Goal: Find specific page/section: Find specific page/section

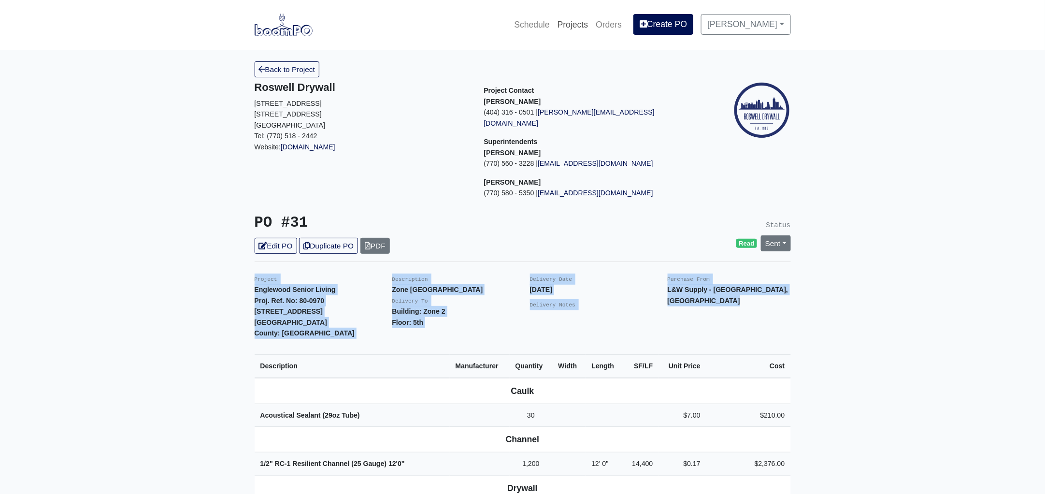
click at [582, 19] on link "Projects" at bounding box center [573, 24] width 39 height 21
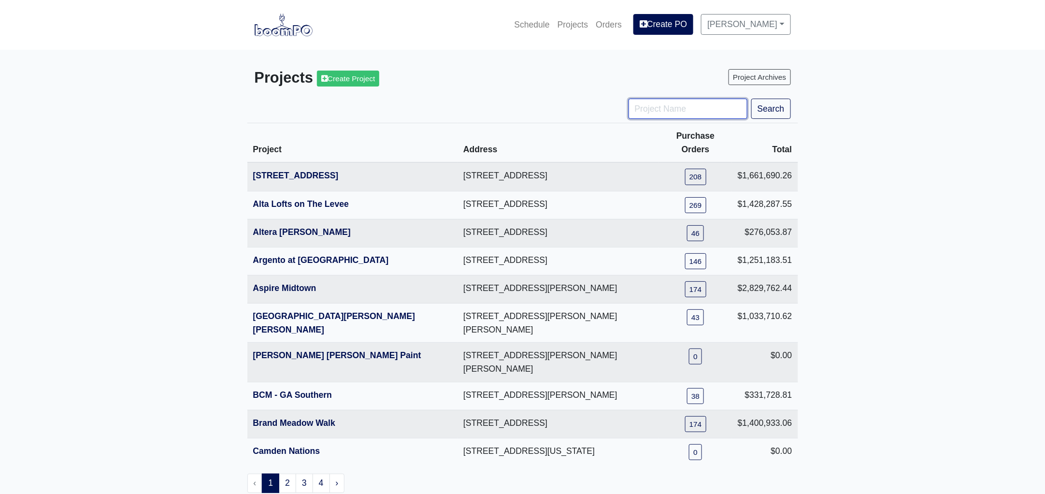
click at [658, 111] on input "Project Name" at bounding box center [688, 109] width 119 height 20
type input "smy"
click at [752, 99] on button "Search" at bounding box center [772, 109] width 40 height 20
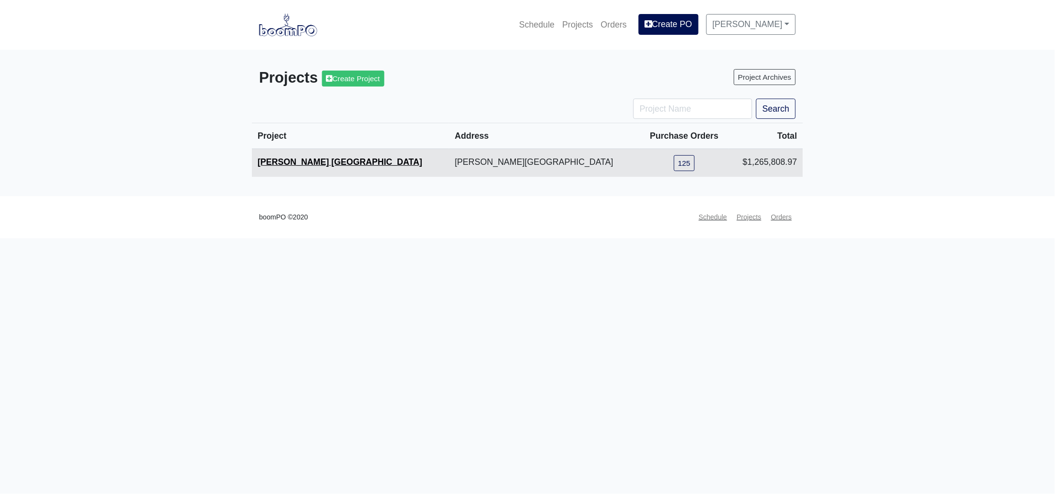
click at [302, 165] on link "[PERSON_NAME] [GEOGRAPHIC_DATA]" at bounding box center [340, 162] width 164 height 10
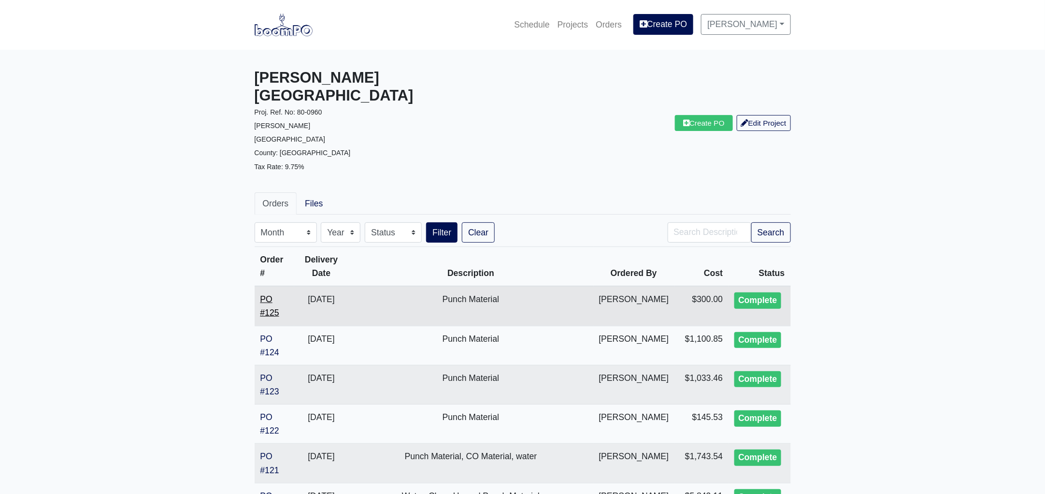
click at [274, 294] on link "PO #125" at bounding box center [270, 305] width 19 height 23
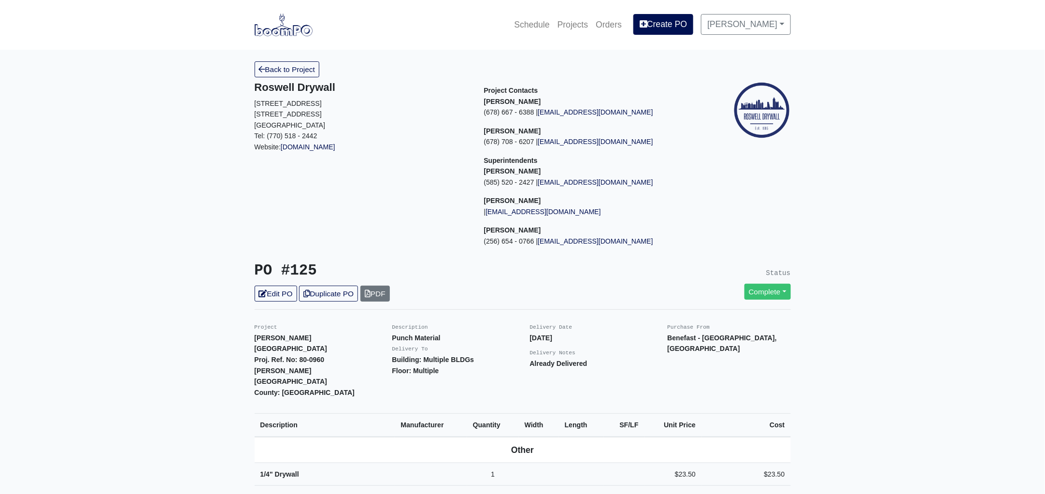
scroll to position [181, 0]
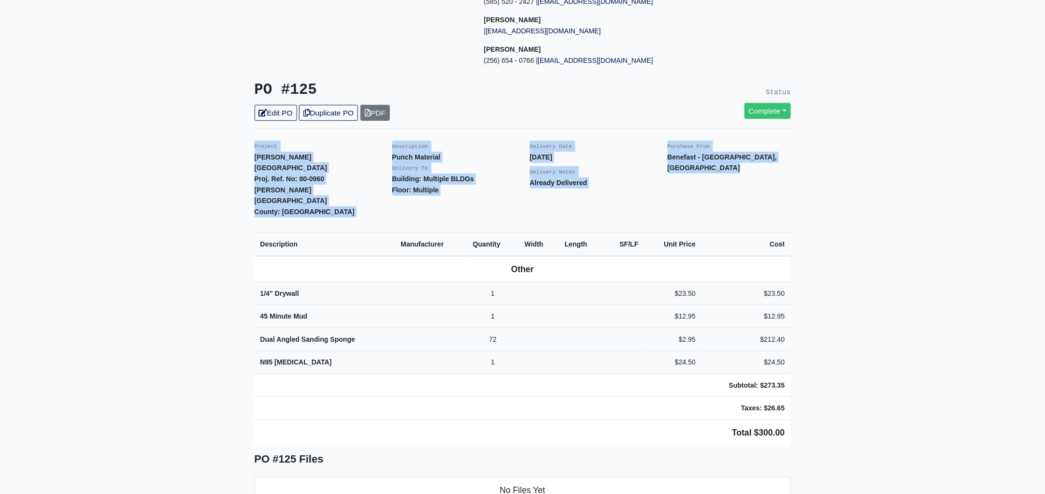
drag, startPoint x: 249, startPoint y: 144, endPoint x: 827, endPoint y: 400, distance: 631.8
click at [827, 400] on main "Back to Project Roswell Drywall [STREET_ADDRESS] Tel: (770) 518 - 2442 Website:…" at bounding box center [522, 395] width 1045 height 1053
copy div "Project [PERSON_NAME] Smyrna Proj. Ref. No: [STREET_ADDRESS][PERSON_NAME]: [GEO…"
